Goal: Information Seeking & Learning: Learn about a topic

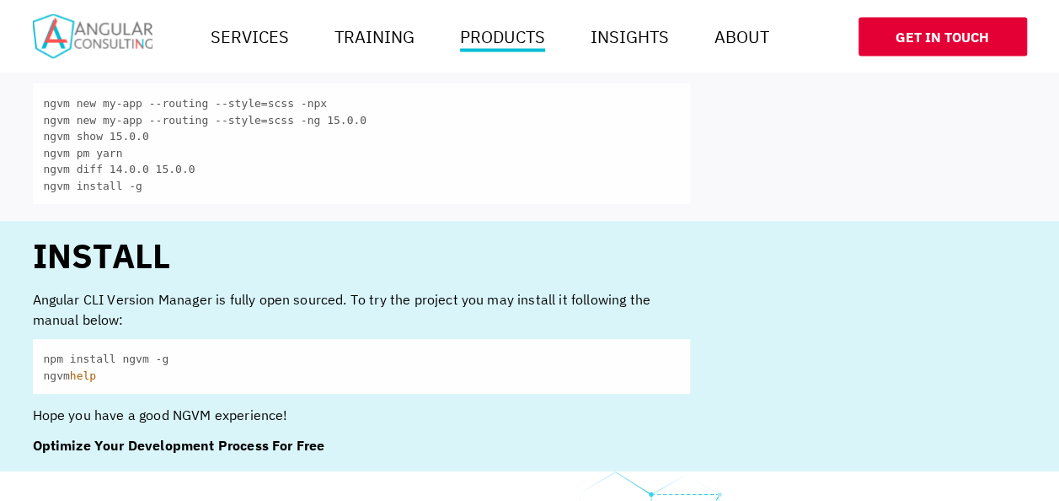
scroll to position [1601, 0]
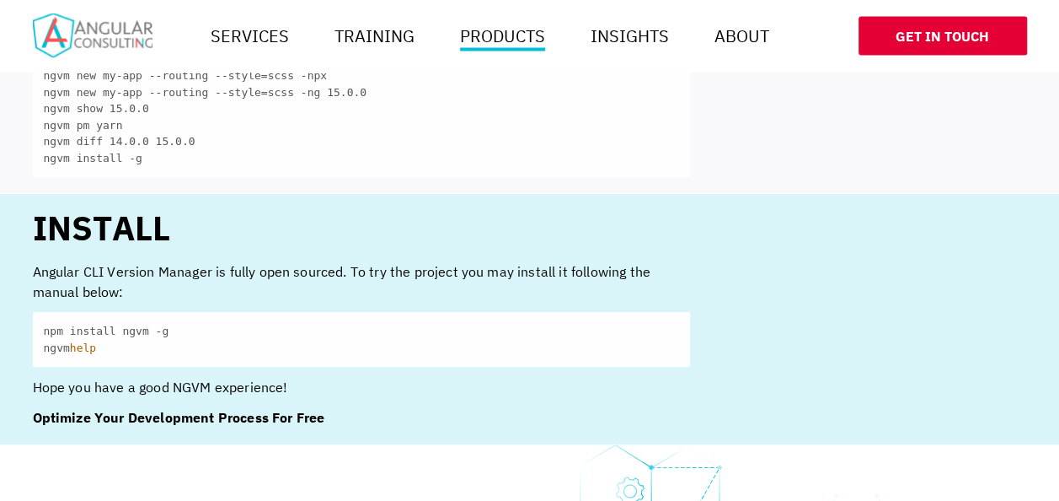
click at [109, 331] on code "npm install ngvm -g ngvm help" at bounding box center [361, 339] width 657 height 55
drag, startPoint x: 109, startPoint y: 331, endPoint x: 145, endPoint y: 367, distance: 51.3
click at [145, 377] on p "Hope you have a good NGVM experience!" at bounding box center [361, 387] width 657 height 20
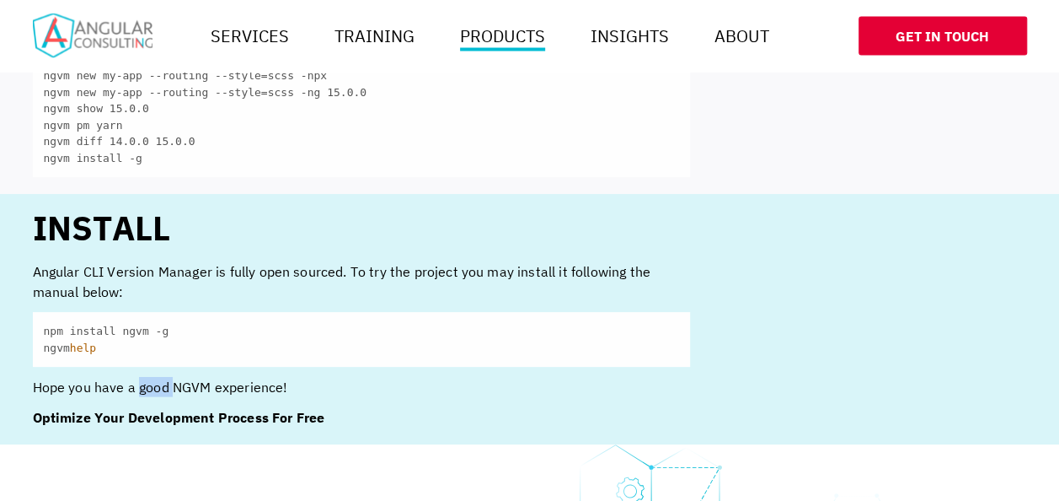
click at [145, 377] on p "Hope you have a good NGVM experience!" at bounding box center [361, 387] width 657 height 20
drag, startPoint x: 145, startPoint y: 367, endPoint x: 235, endPoint y: 400, distance: 95.7
click at [235, 409] on strong "Optimize Your Development Process For Free" at bounding box center [179, 417] width 292 height 17
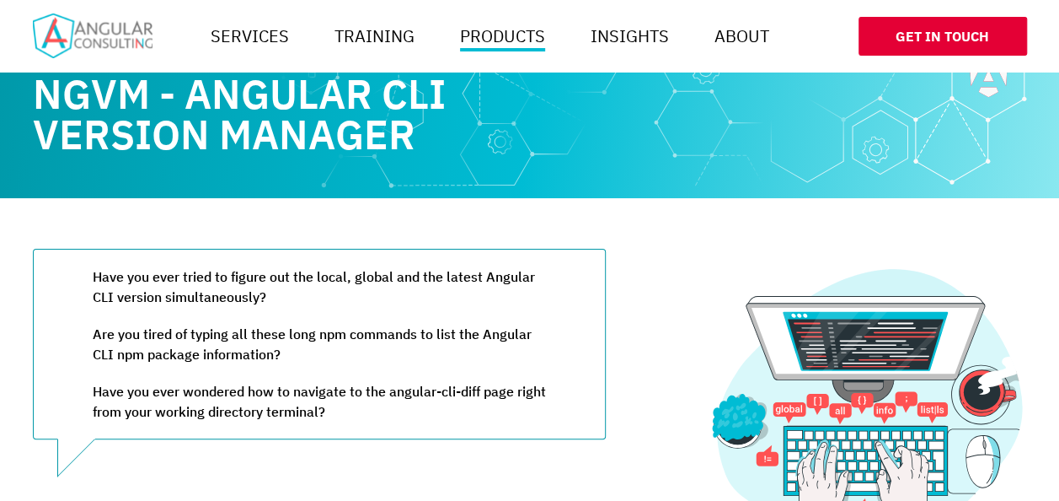
scroll to position [0, 0]
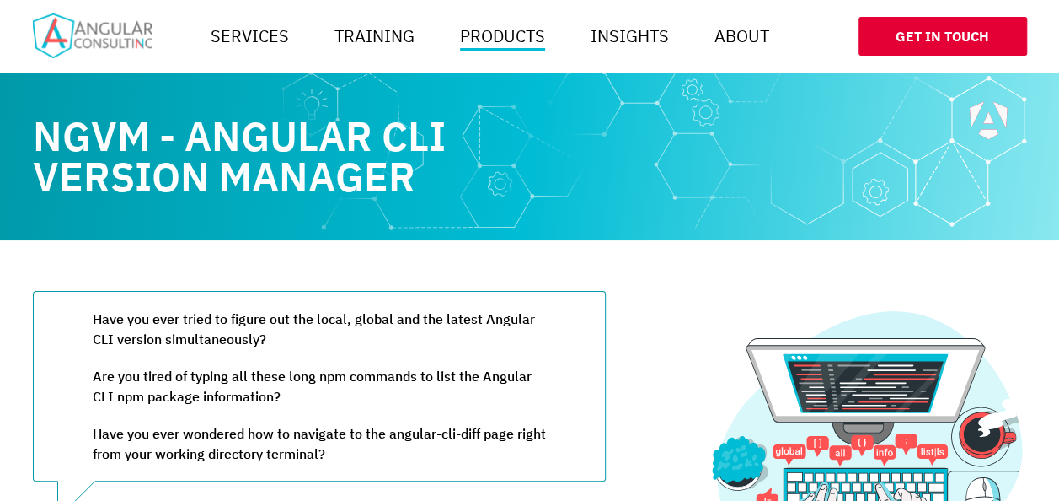
click at [467, 303] on blockquote "Have you ever tried to figure out the local, global and the latest Angular CLI …" at bounding box center [319, 386] width 573 height 190
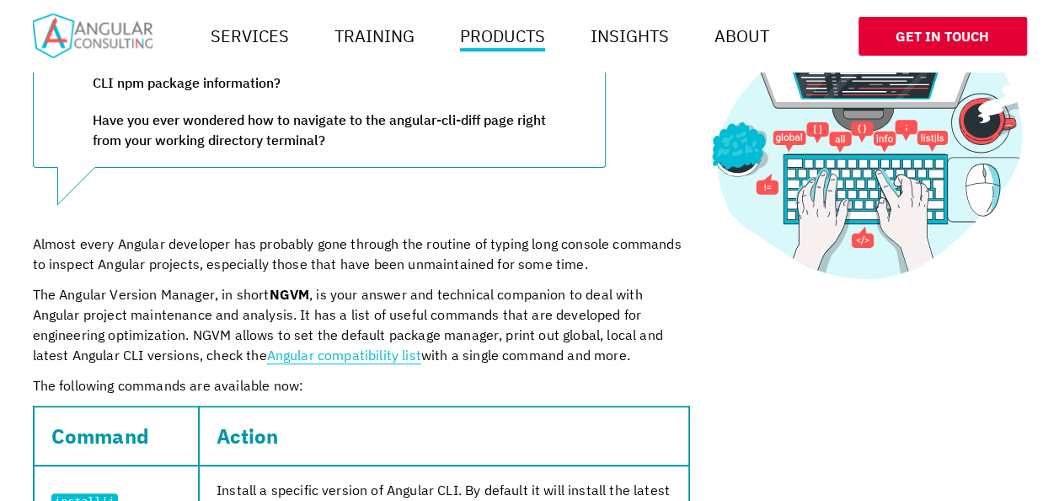
scroll to position [421, 0]
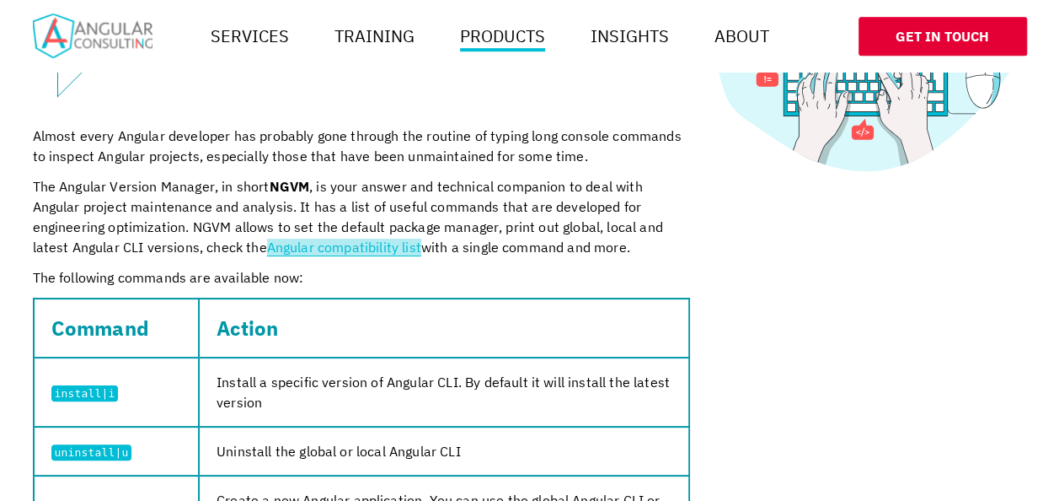
click at [374, 245] on link "Angular compatibility list" at bounding box center [344, 247] width 154 height 17
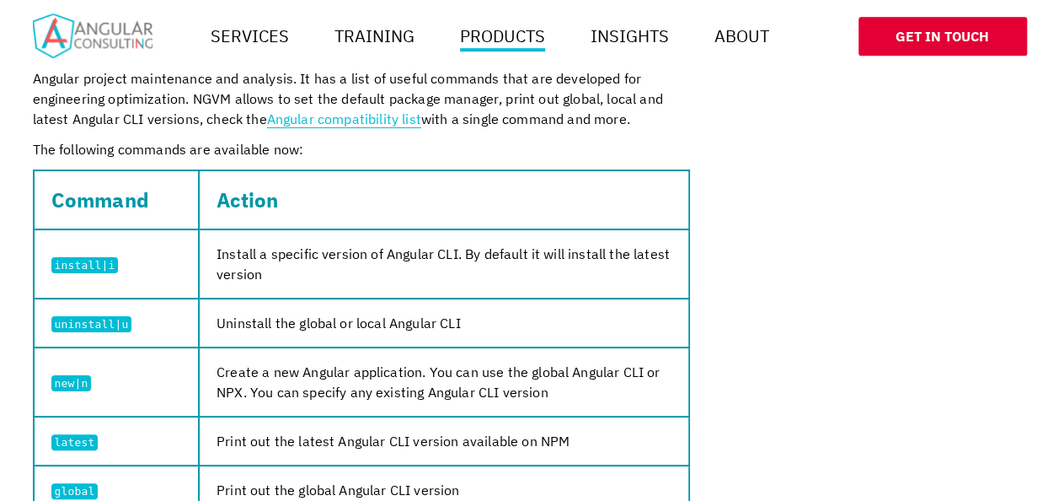
scroll to position [674, 0]
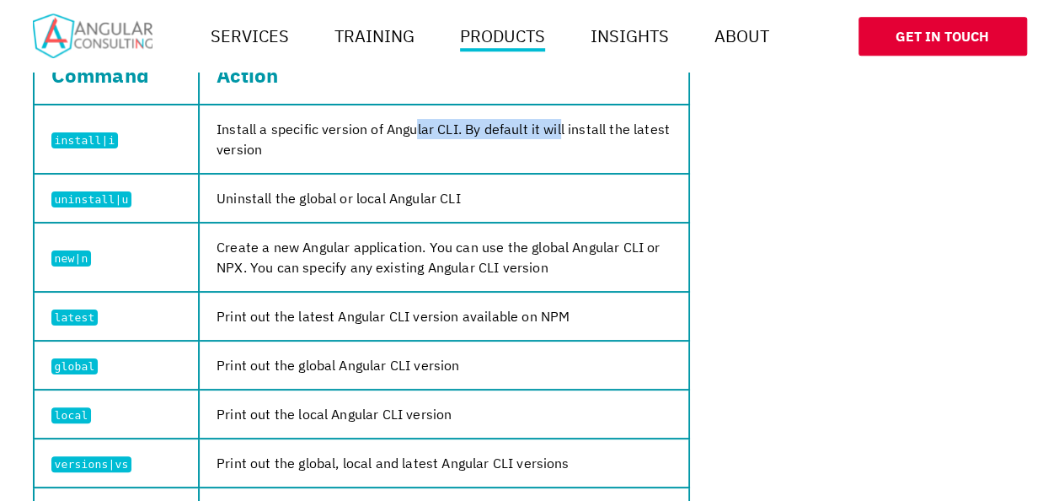
drag, startPoint x: 407, startPoint y: 126, endPoint x: 556, endPoint y: 131, distance: 149.3
click at [556, 131] on td "Install a specific version of Angular CLI. By default it will install the lates…" at bounding box center [444, 139] width 490 height 69
drag, startPoint x: 556, startPoint y: 131, endPoint x: 571, endPoint y: 140, distance: 17.8
click at [571, 140] on td "Install a specific version of Angular CLI. By default it will install the lates…" at bounding box center [444, 139] width 490 height 69
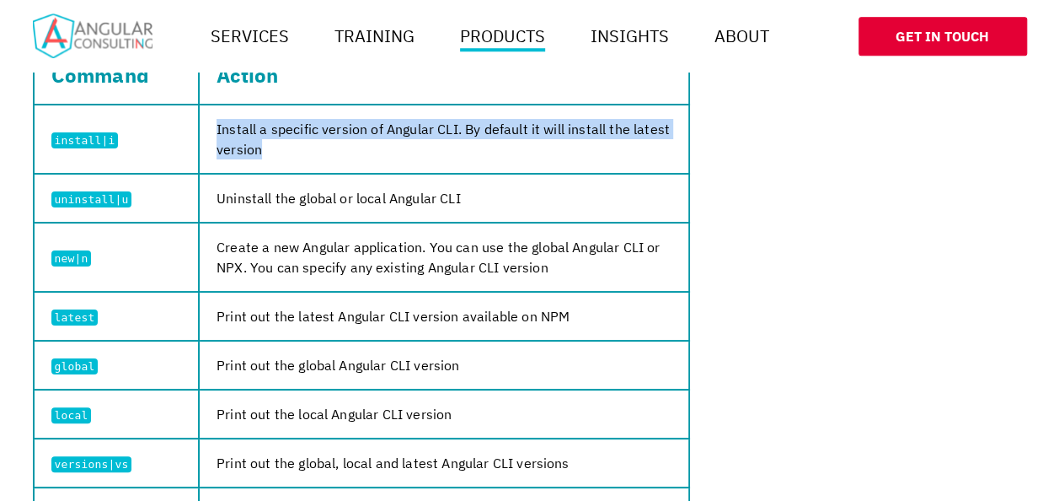
click at [571, 140] on td "Install a specific version of Angular CLI. By default it will install the lates…" at bounding box center [444, 139] width 490 height 69
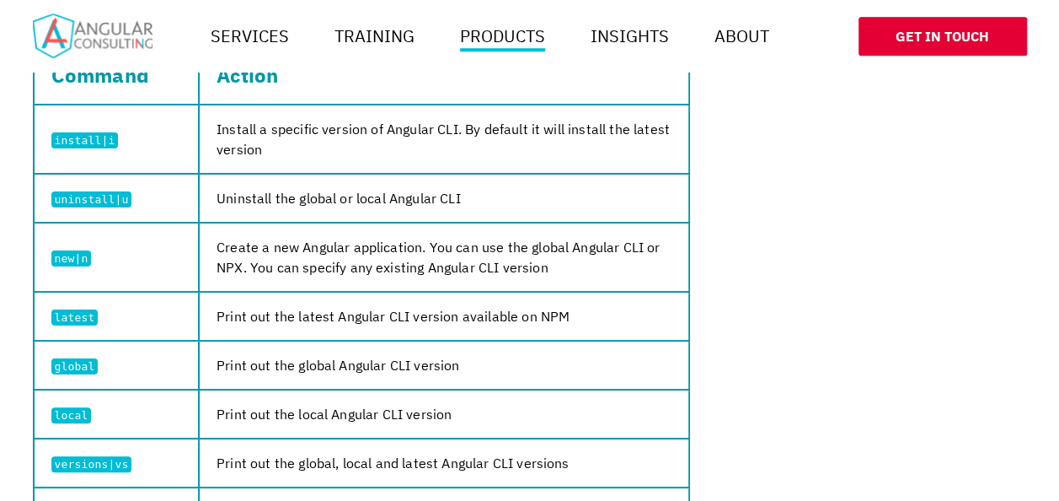
drag, startPoint x: 571, startPoint y: 140, endPoint x: 498, endPoint y: 201, distance: 95.2
click at [498, 201] on td "Uninstall the global or local Angular CLI" at bounding box center [444, 198] width 490 height 49
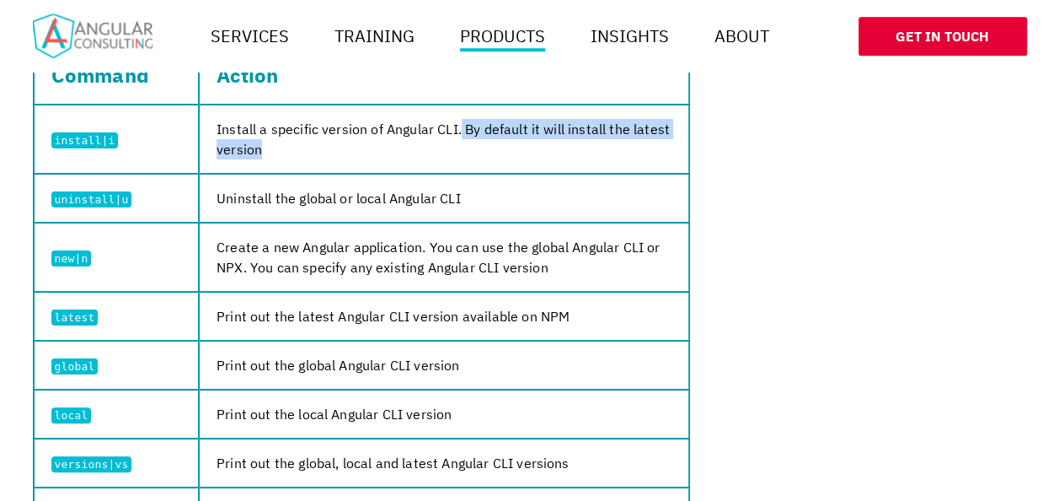
drag, startPoint x: 455, startPoint y: 121, endPoint x: 635, endPoint y: 142, distance: 180.8
click at [635, 142] on td "Install a specific version of Angular CLI. By default it will install the lates…" at bounding box center [444, 139] width 490 height 69
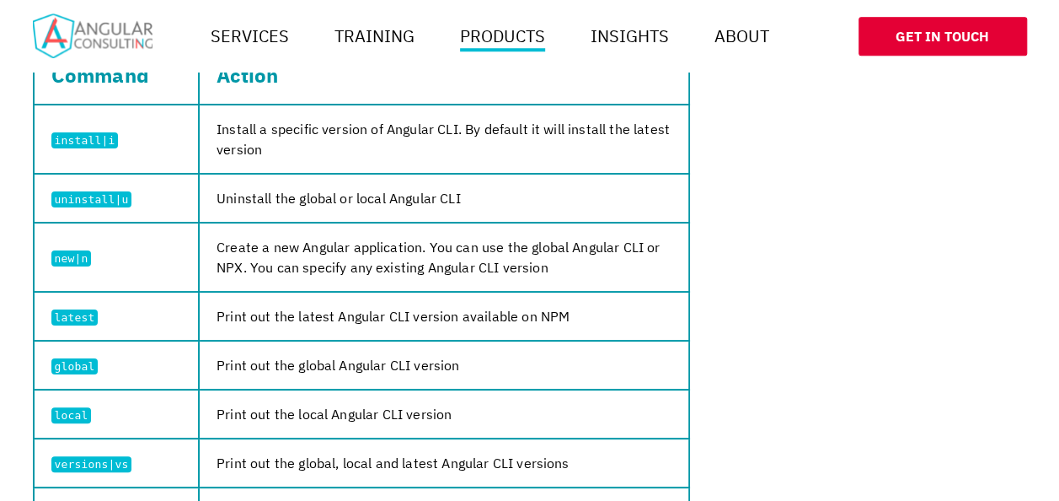
click at [407, 289] on td "Create a new Angular application. You can use the global Angular CLI or NPX. Yo…" at bounding box center [444, 257] width 490 height 69
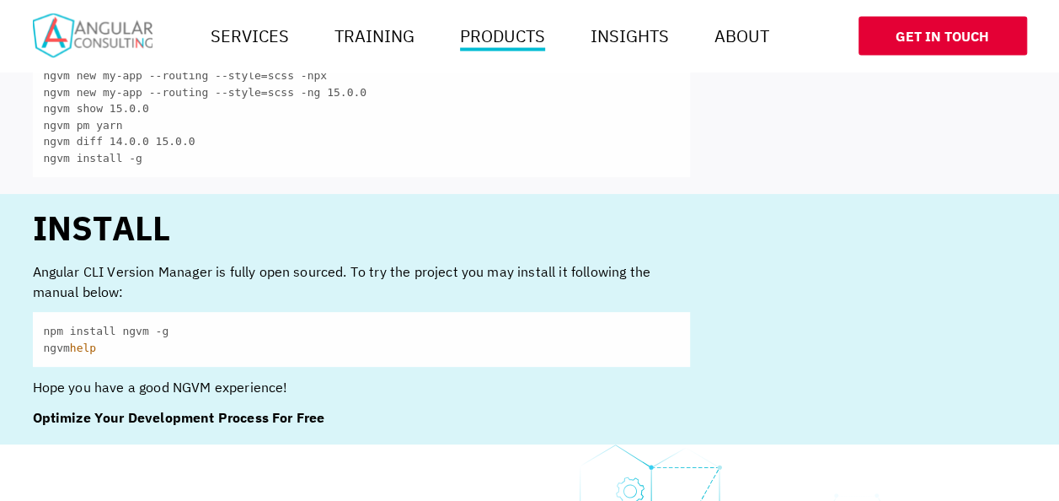
scroll to position [1264, 0]
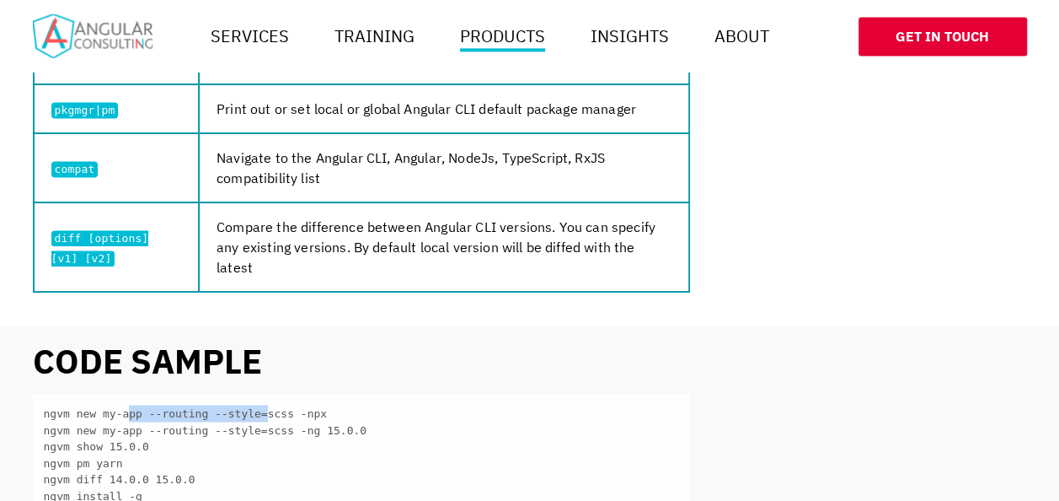
drag, startPoint x: 123, startPoint y: 400, endPoint x: 248, endPoint y: 398, distance: 124.8
click at [248, 398] on code "ngvm new my-app --routing --style=scss -npx ngvm new my-app --routing --style=s…" at bounding box center [361, 454] width 657 height 121
drag, startPoint x: 248, startPoint y: 398, endPoint x: 292, endPoint y: 412, distance: 46.1
click at [292, 412] on code "ngvm new my-app --routing --style=scss -npx ngvm new my-app --routing --style=s…" at bounding box center [361, 454] width 657 height 121
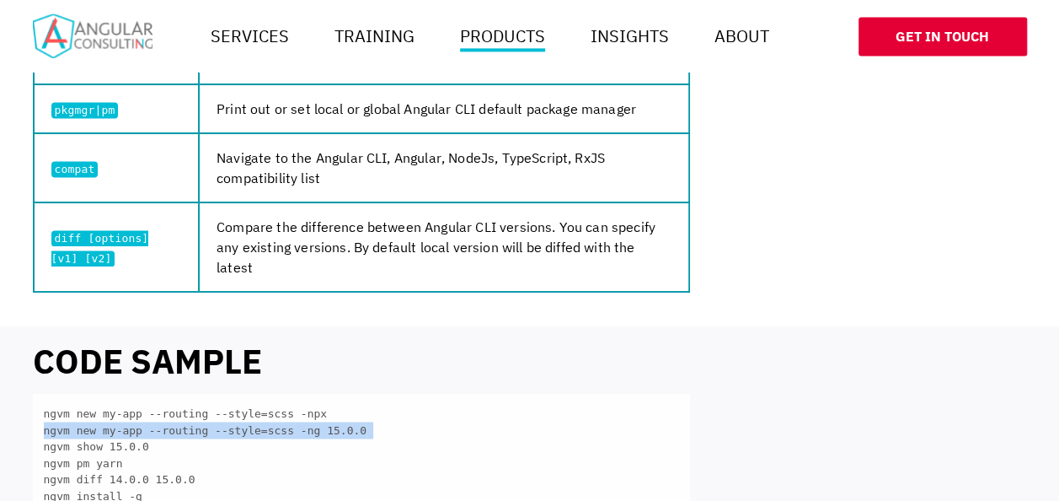
click at [292, 412] on code "ngvm new my-app --routing --style=scss -npx ngvm new my-app --routing --style=s…" at bounding box center [361, 454] width 657 height 121
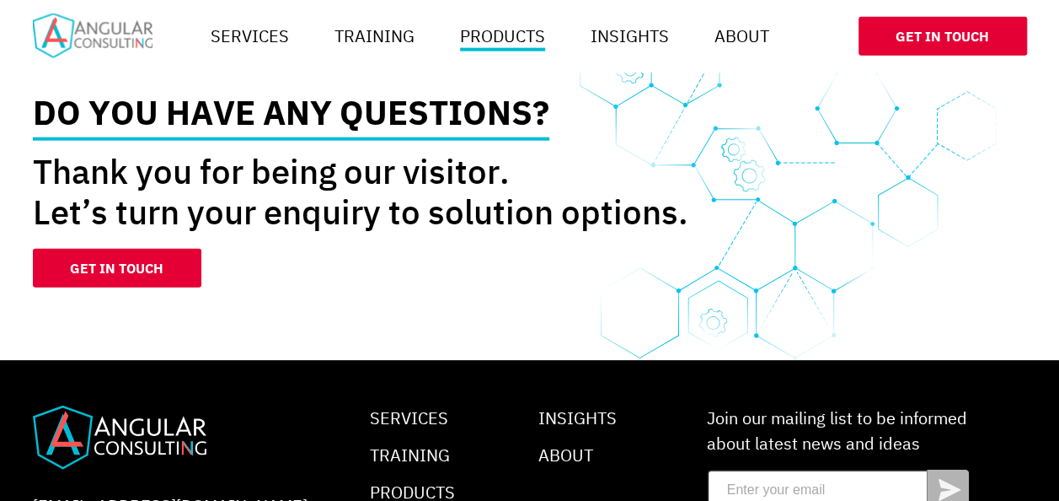
scroll to position [1854, 0]
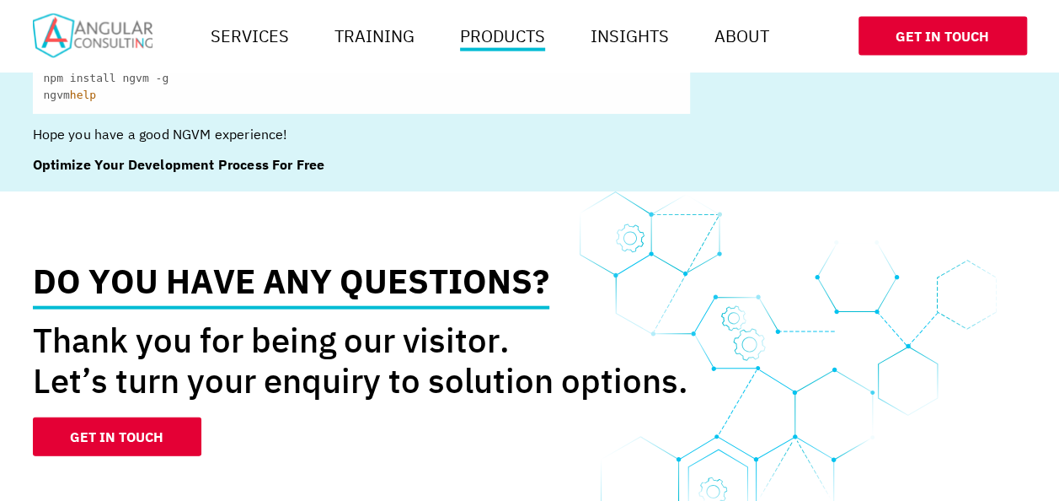
click at [216, 322] on p "Thank you for being our visitor. Let’s turn your enquiry to solution options." at bounding box center [361, 359] width 657 height 81
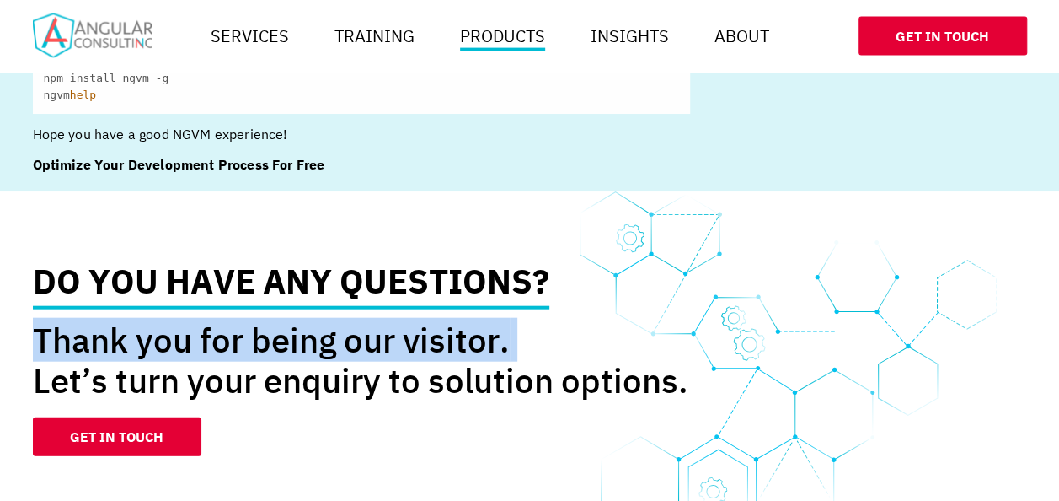
click at [216, 322] on p "Thank you for being our visitor. Let’s turn your enquiry to solution options." at bounding box center [361, 359] width 657 height 81
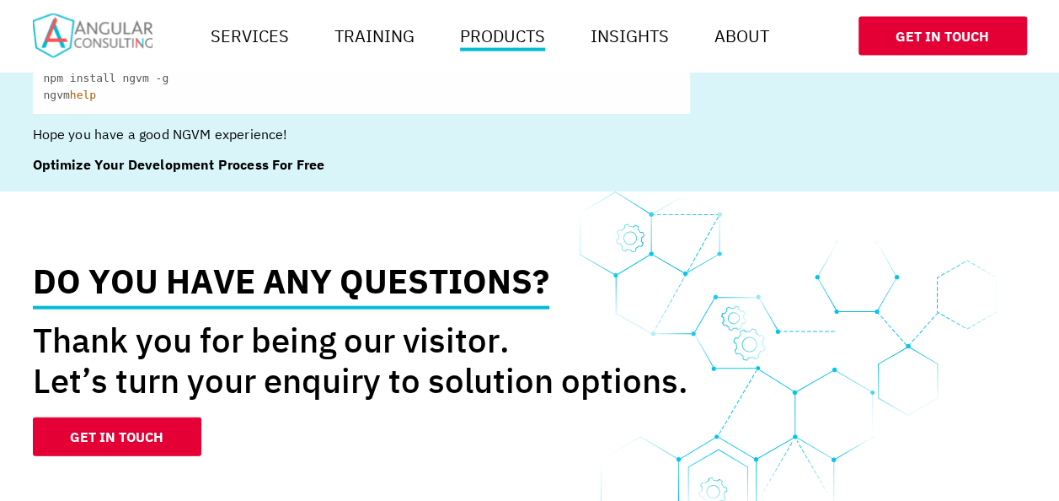
drag, startPoint x: 216, startPoint y: 322, endPoint x: 269, endPoint y: 359, distance: 64.8
click at [269, 359] on p "Thank you for being our visitor. Let’s turn your enquiry to solution options." at bounding box center [361, 359] width 657 height 81
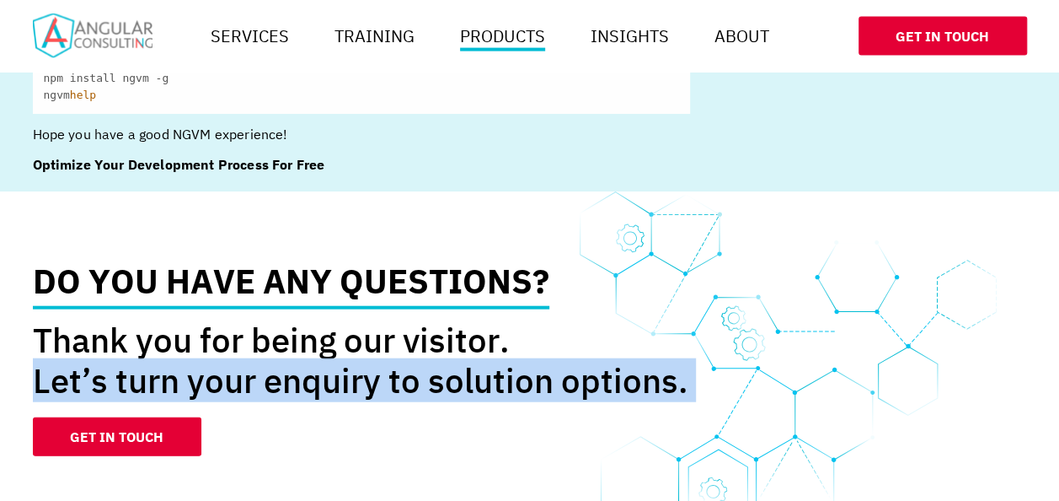
click at [269, 359] on p "Thank you for being our visitor. Let’s turn your enquiry to solution options." at bounding box center [361, 359] width 657 height 81
click at [522, 450] on aside "Do you have any questions? Thank you for being our visitor. Let’s turn your enq…" at bounding box center [529, 359] width 1059 height 337
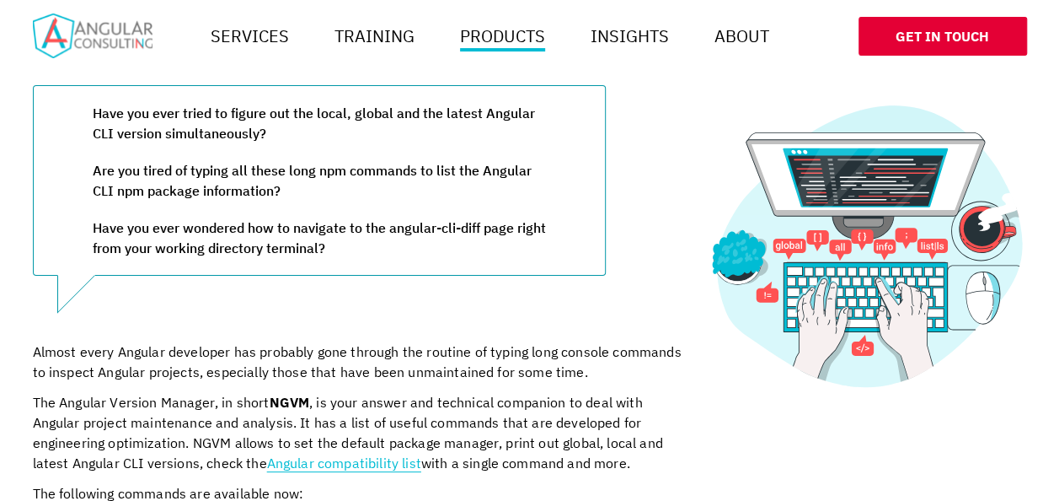
scroll to position [253, 0]
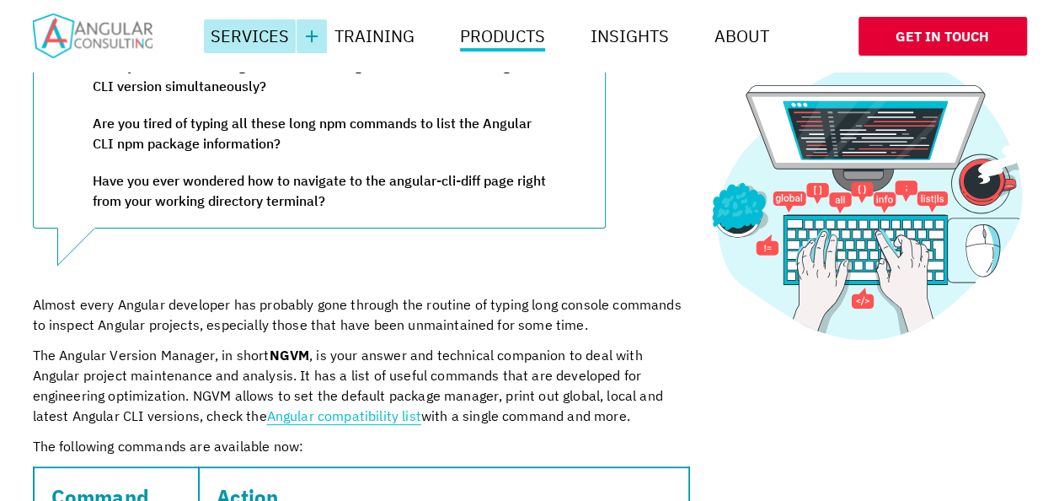
click at [261, 42] on link "Services" at bounding box center [250, 36] width 92 height 34
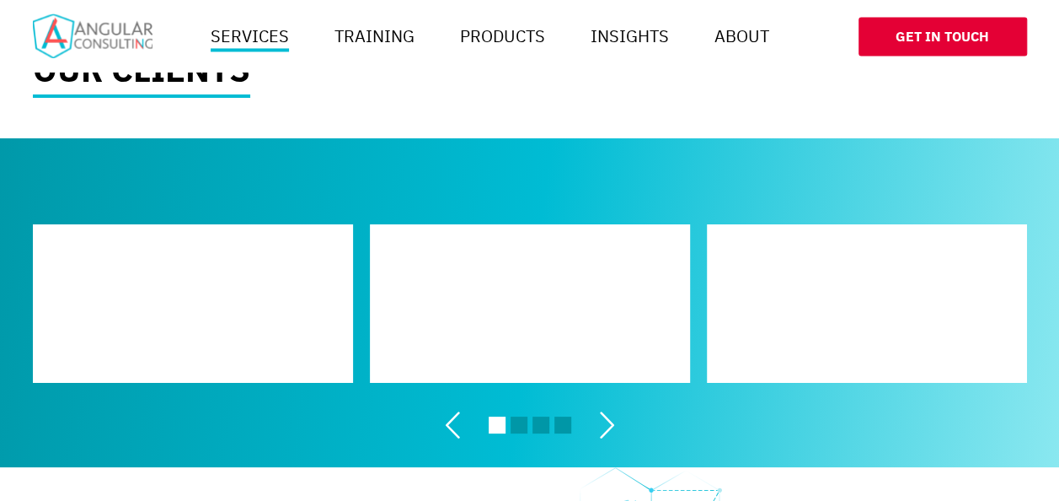
scroll to position [1433, 0]
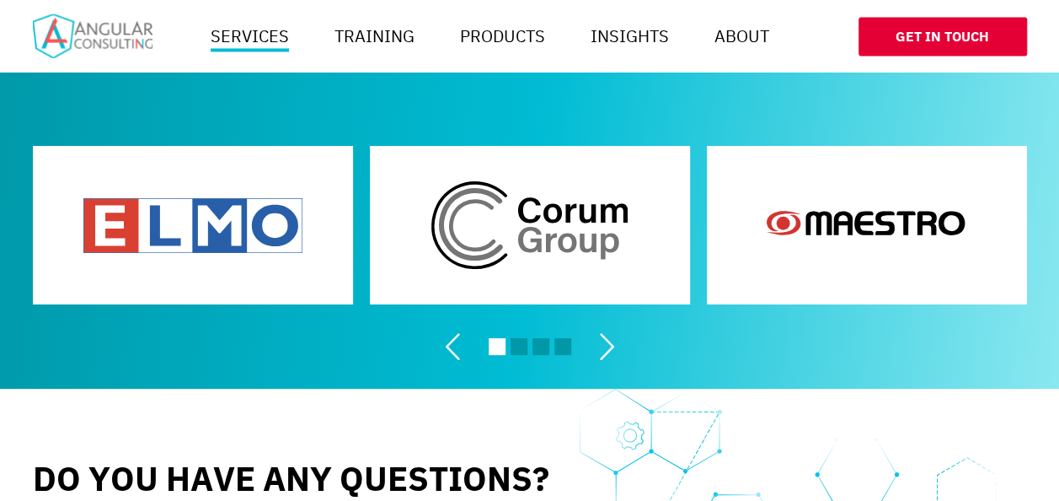
click at [614, 347] on icon "Our clients carousel" at bounding box center [606, 346] width 37 height 37
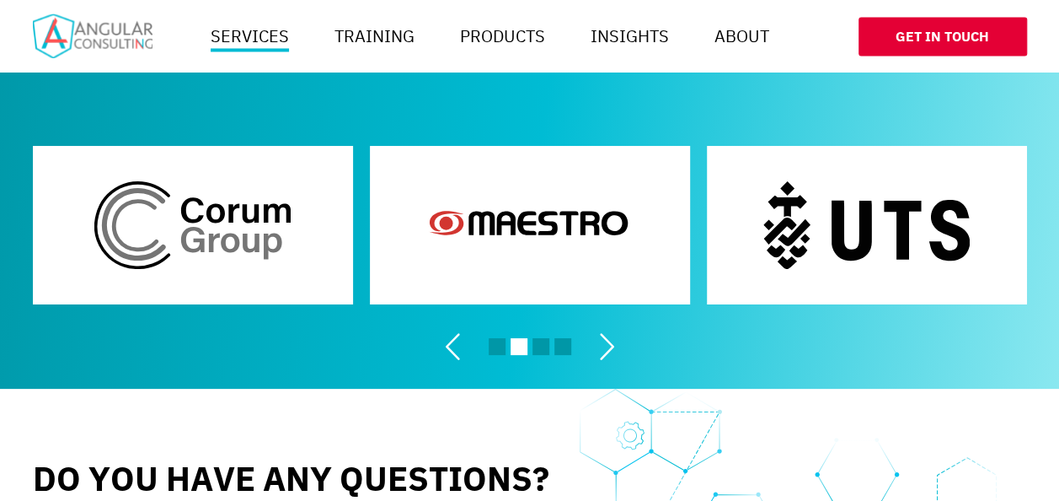
click at [614, 347] on icon "Our clients carousel" at bounding box center [606, 346] width 37 height 37
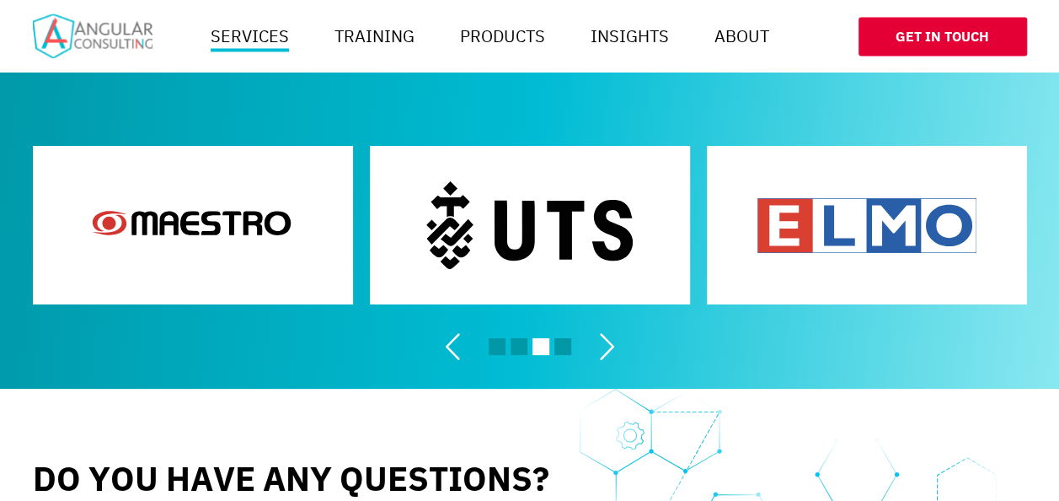
click at [614, 347] on icon "Our clients carousel" at bounding box center [606, 346] width 37 height 37
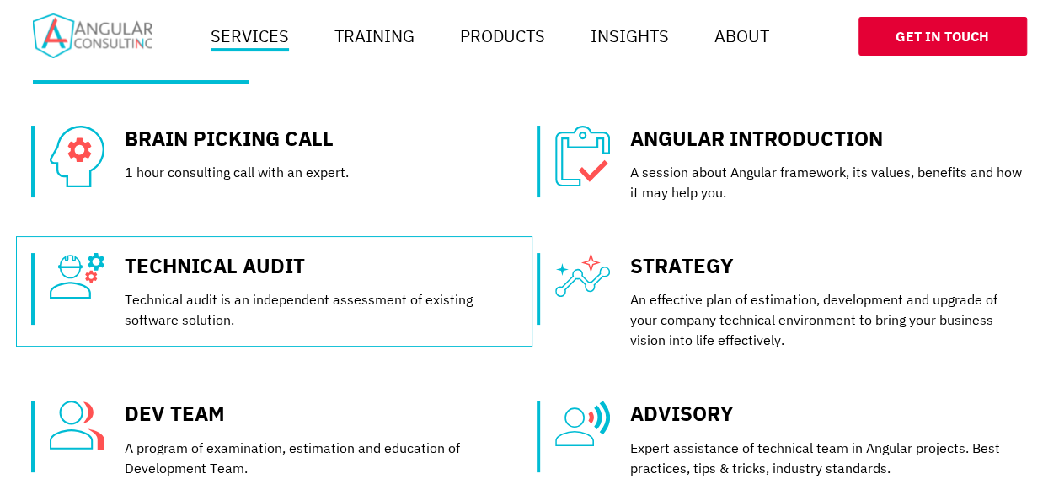
scroll to position [253, 0]
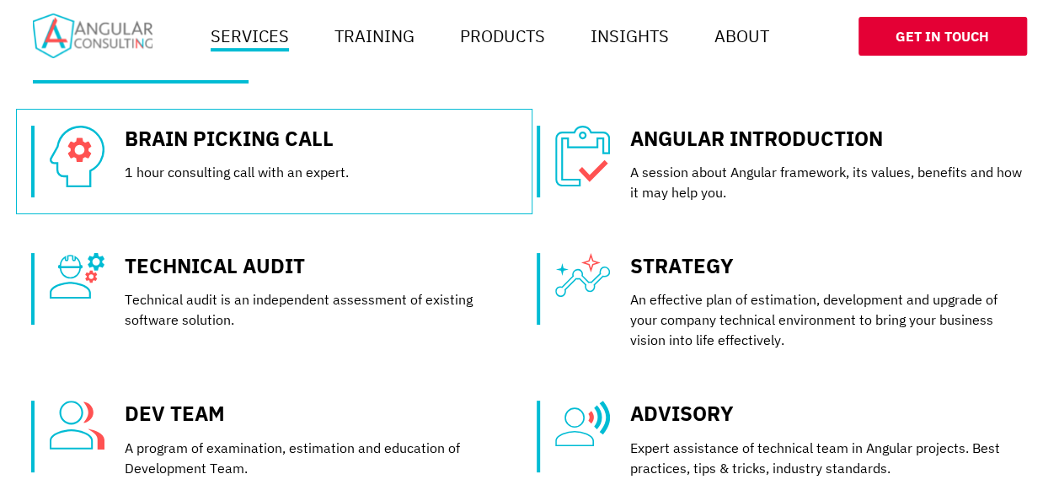
click at [287, 152] on link "Brain Picking Call" at bounding box center [229, 138] width 209 height 27
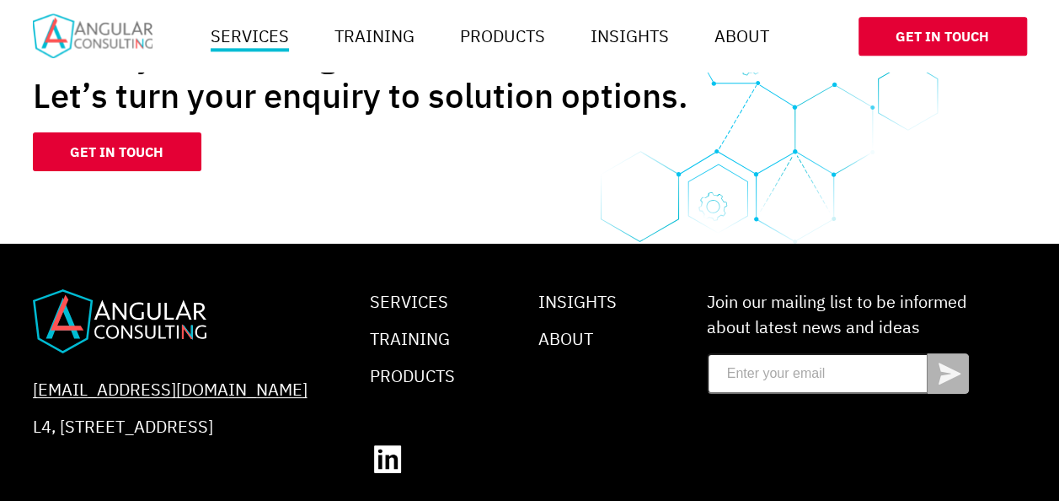
scroll to position [998, 0]
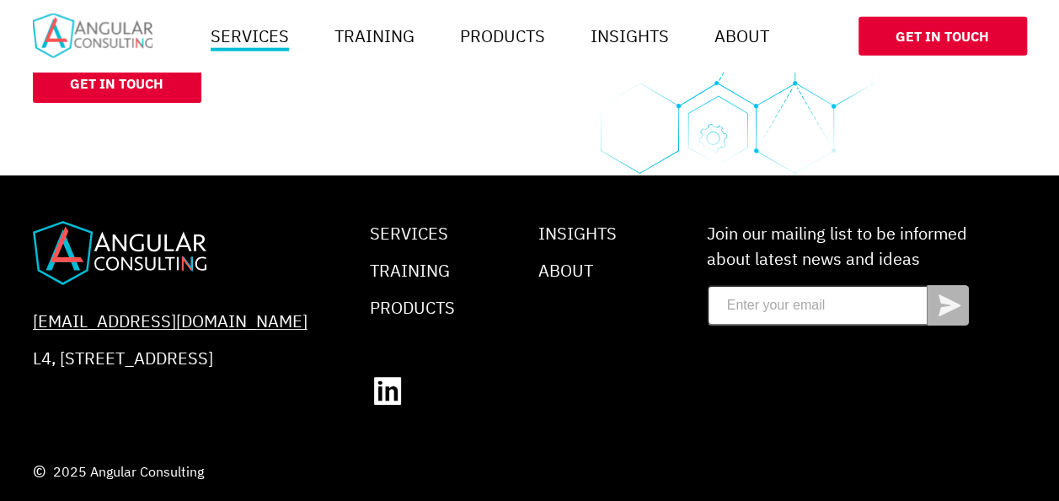
scroll to position [1989, 0]
